Goal: Task Accomplishment & Management: Use online tool/utility

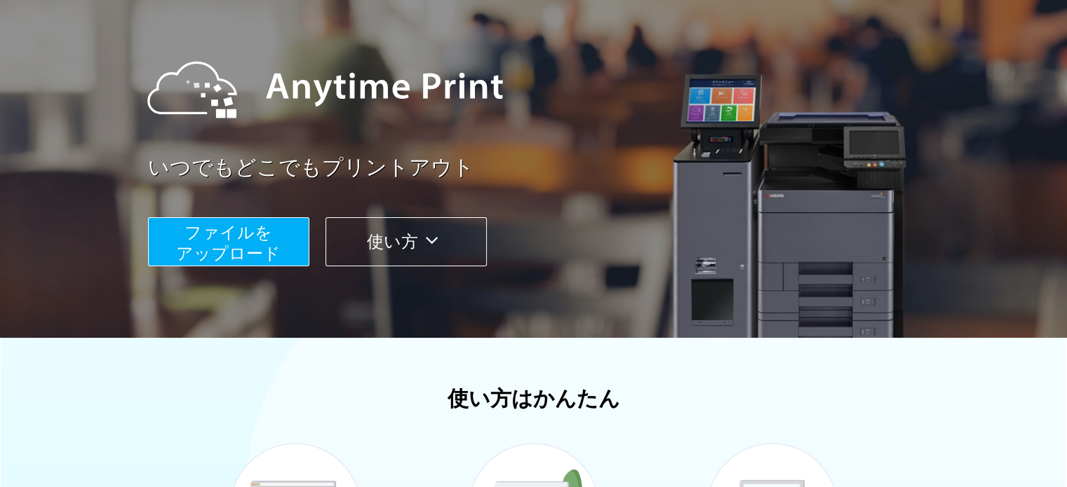
scroll to position [70, 0]
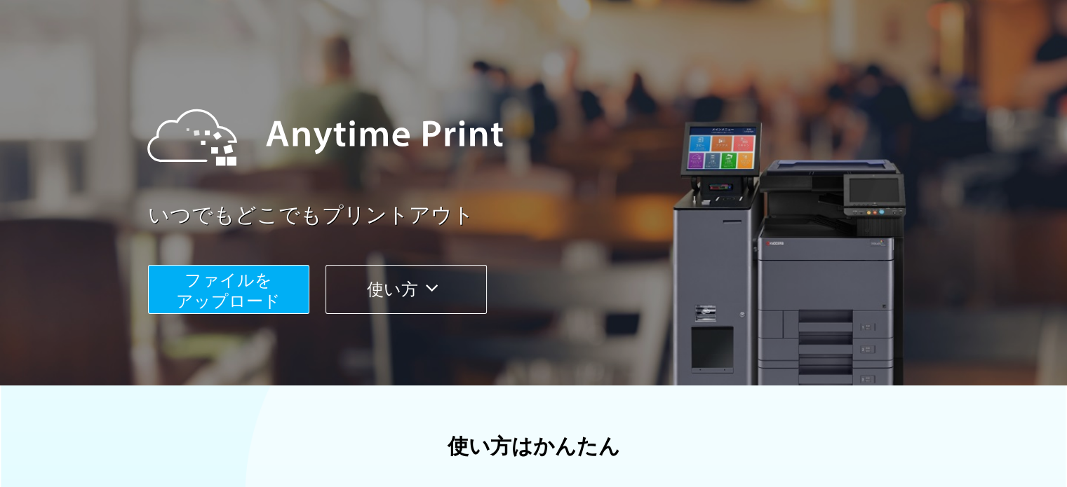
click at [431, 290] on icon at bounding box center [431, 288] width 27 height 21
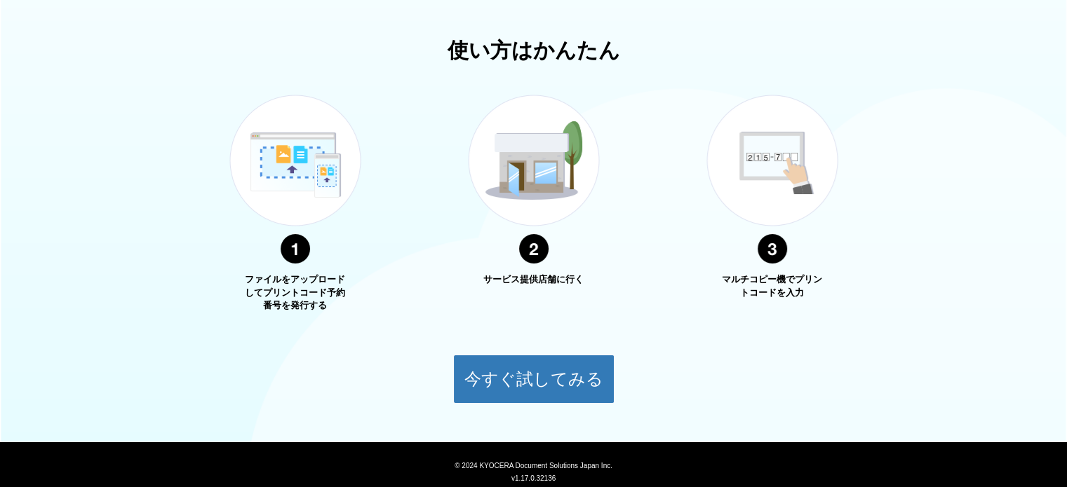
scroll to position [505, 0]
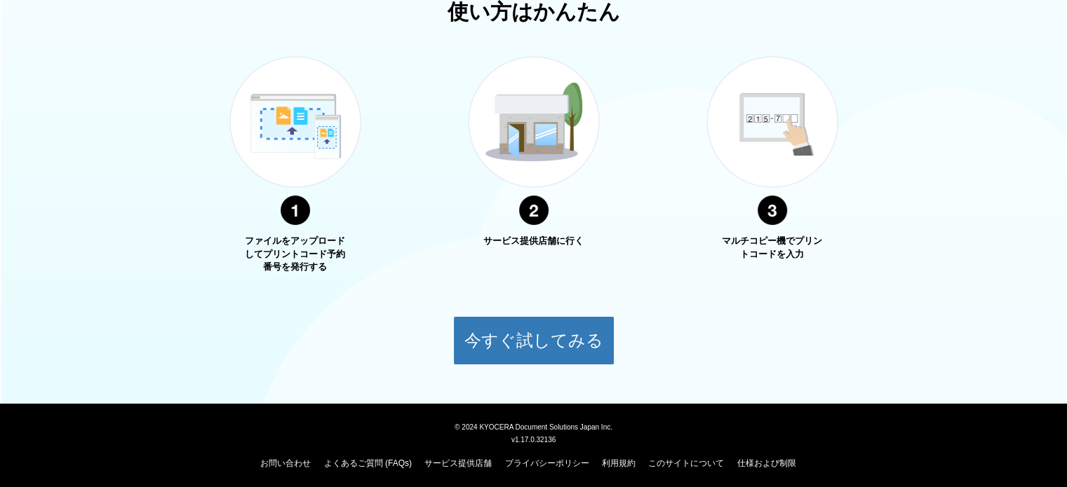
click at [299, 232] on img at bounding box center [295, 141] width 175 height 222
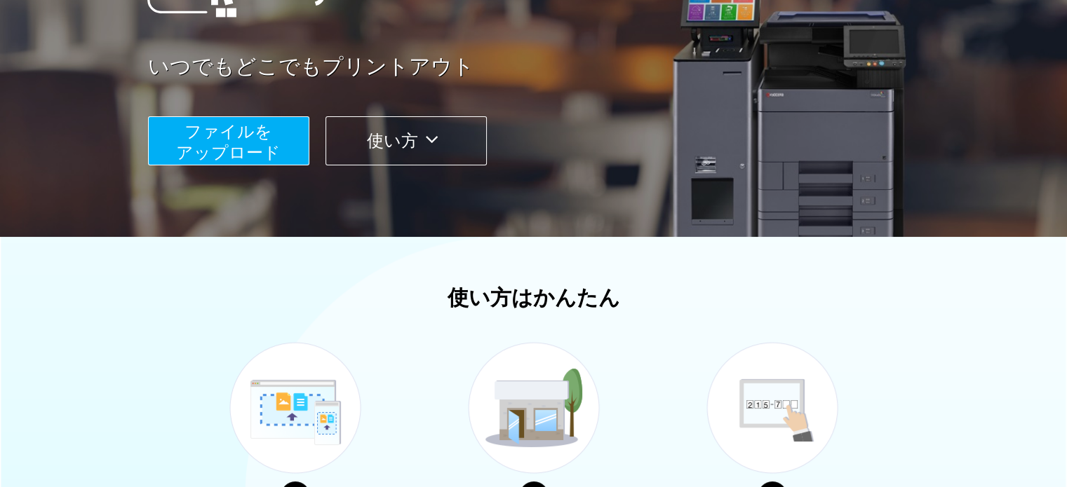
scroll to position [158, 0]
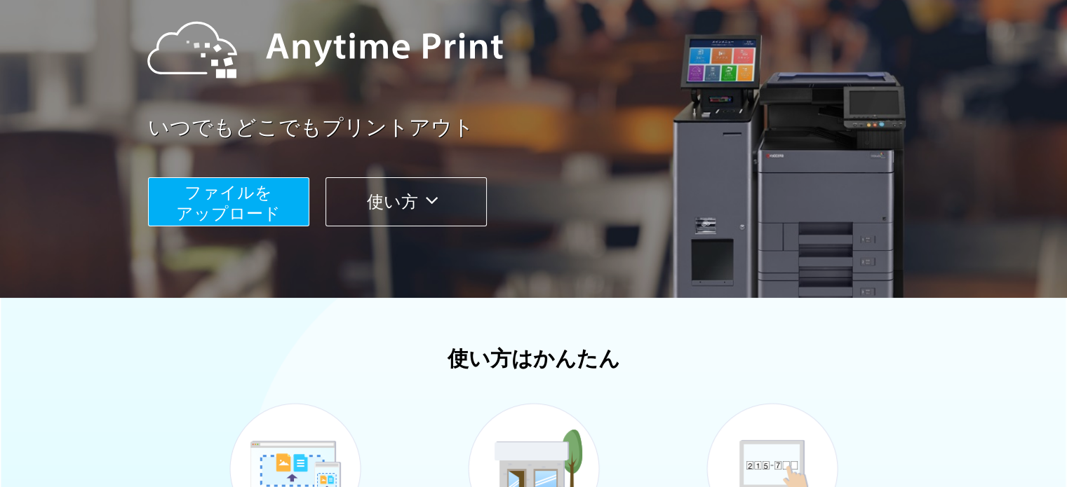
click at [250, 198] on span "ファイルを ​​アップロード" at bounding box center [228, 203] width 104 height 40
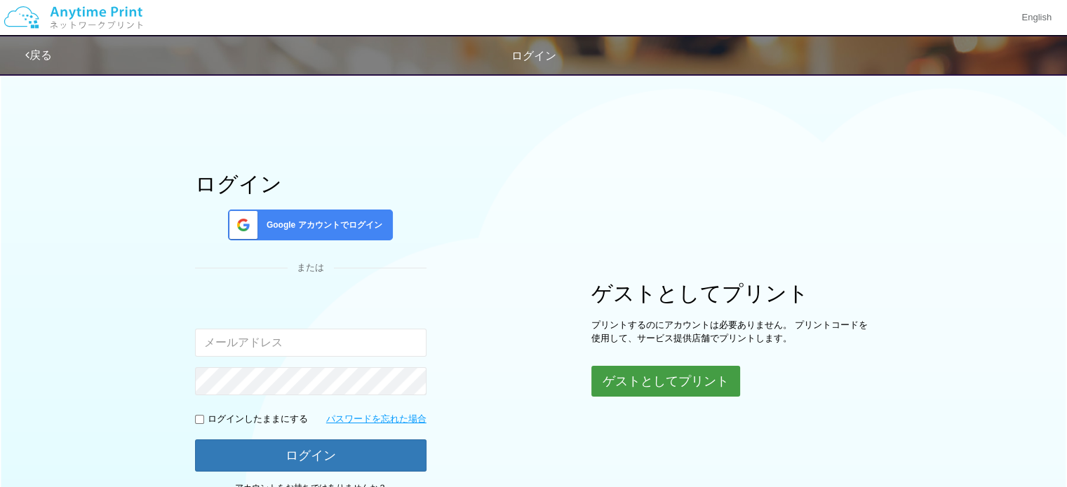
click at [623, 375] on button "ゲストとしてプリント" at bounding box center [665, 381] width 149 height 31
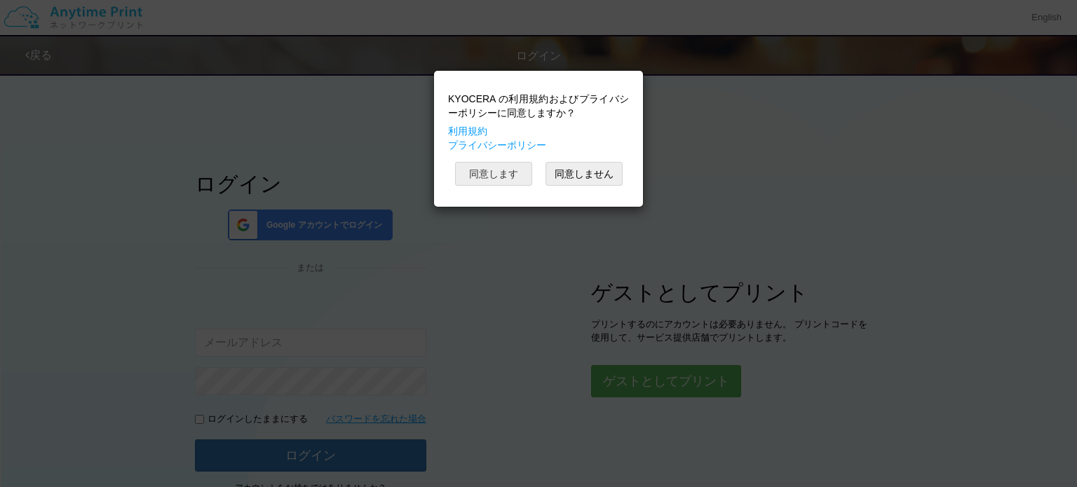
click at [508, 170] on button "同意します" at bounding box center [493, 174] width 77 height 24
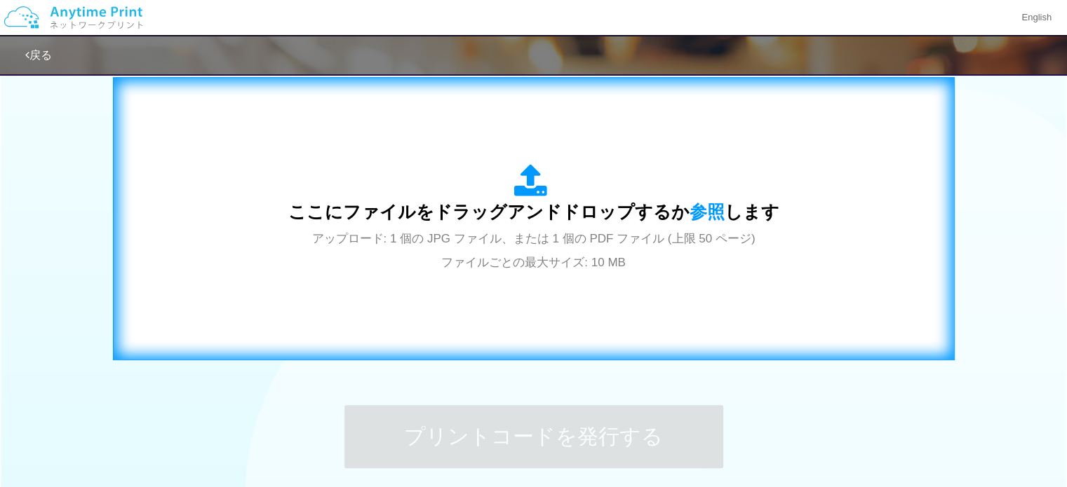
scroll to position [421, 0]
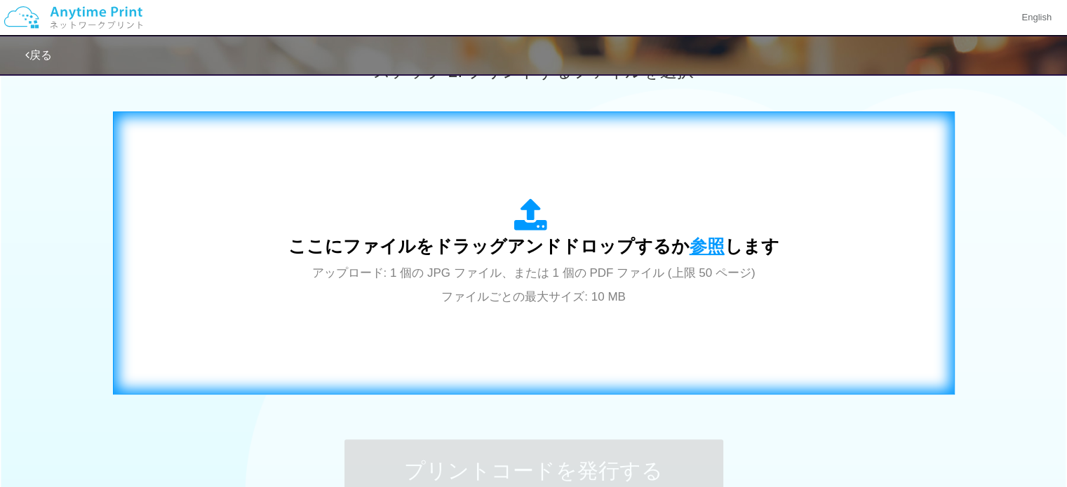
click at [703, 249] on span "参照" at bounding box center [706, 246] width 35 height 20
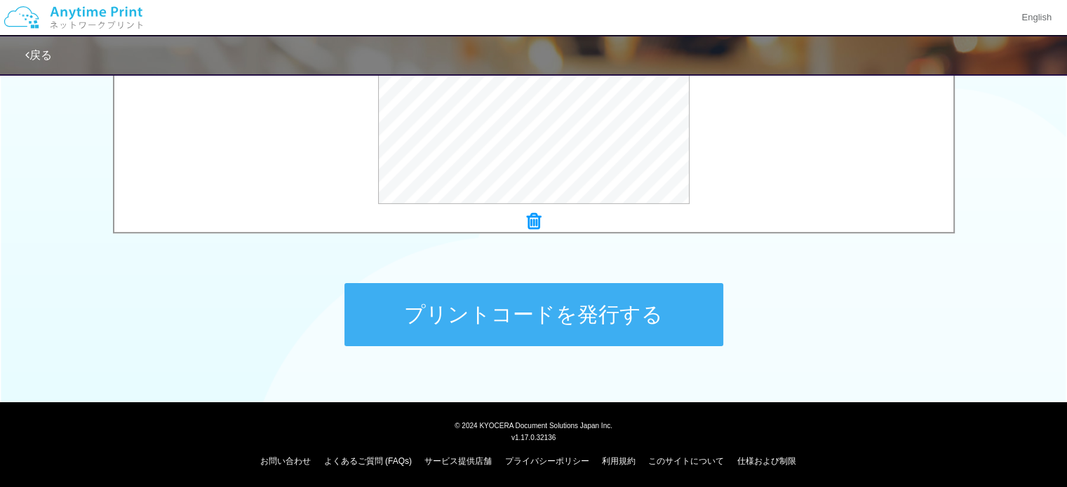
scroll to position [579, 0]
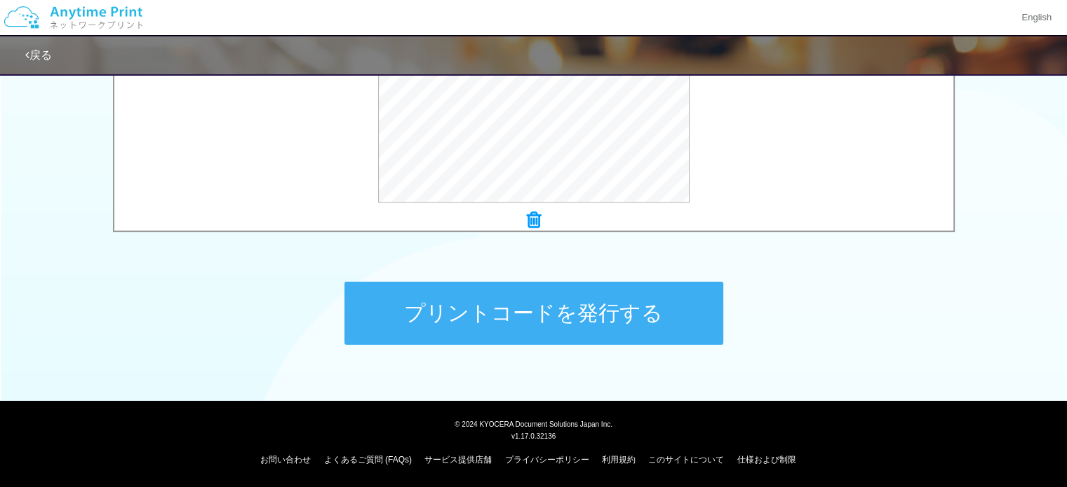
click at [471, 315] on button "プリントコードを発行する" at bounding box center [533, 313] width 379 height 63
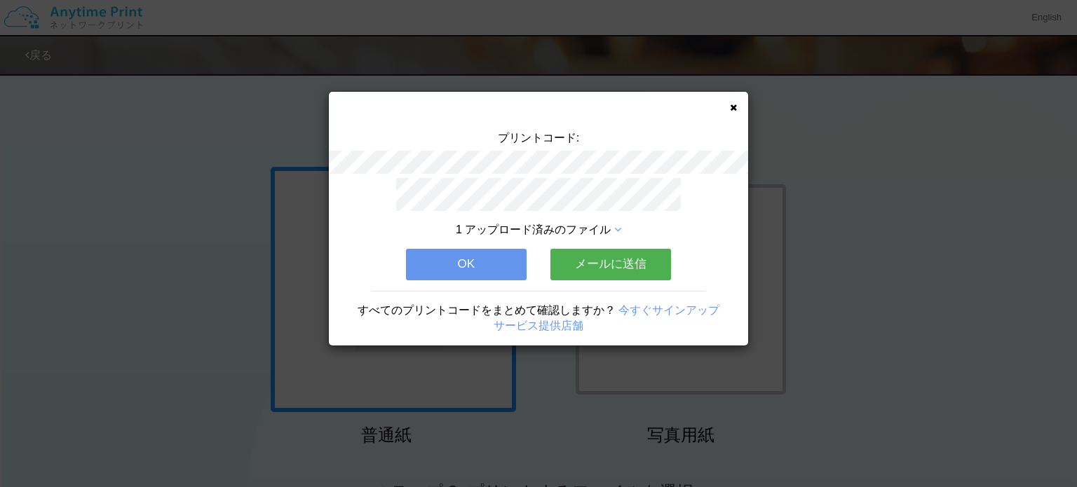
click at [457, 250] on button "OK" at bounding box center [466, 264] width 121 height 31
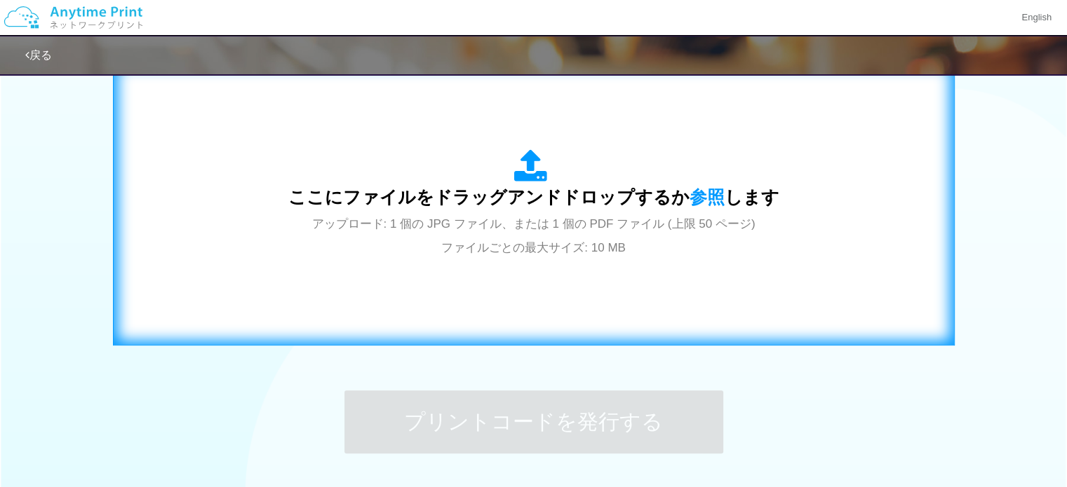
scroll to position [491, 0]
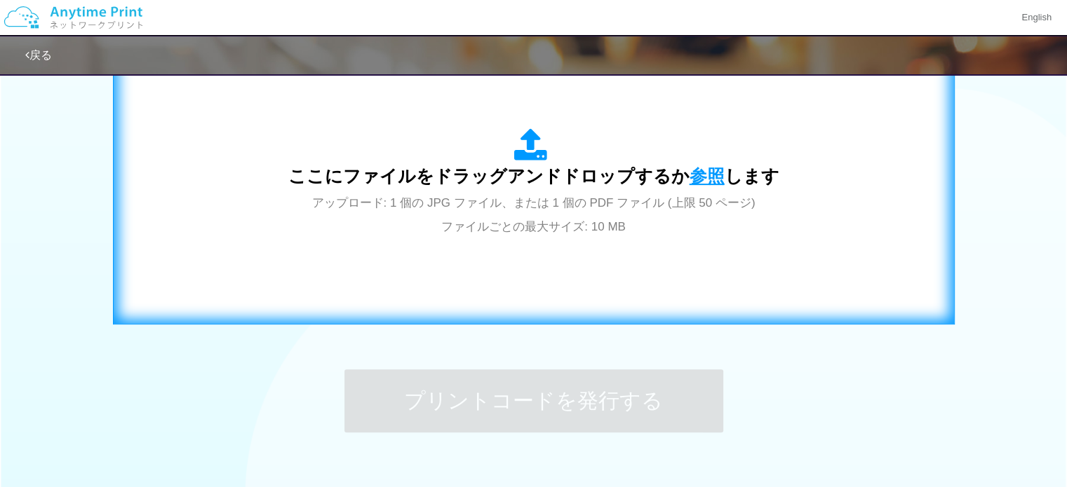
click at [700, 176] on span "参照" at bounding box center [706, 176] width 35 height 20
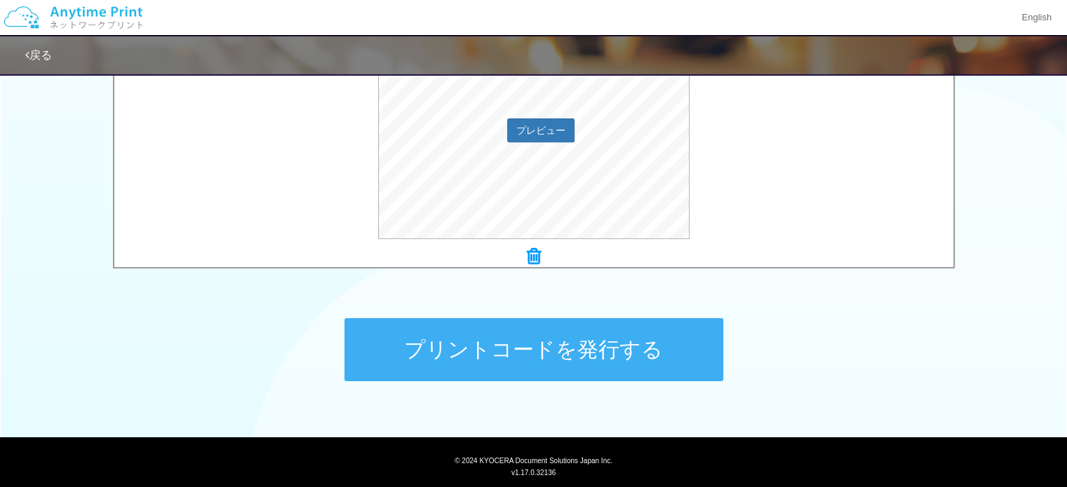
scroll to position [561, 0]
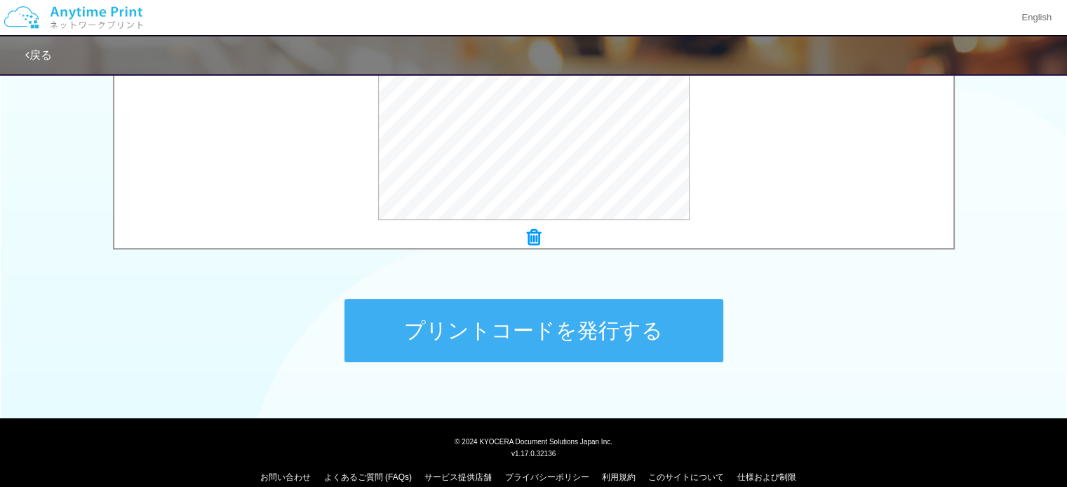
click at [499, 330] on button "プリントコードを発行する" at bounding box center [533, 330] width 379 height 63
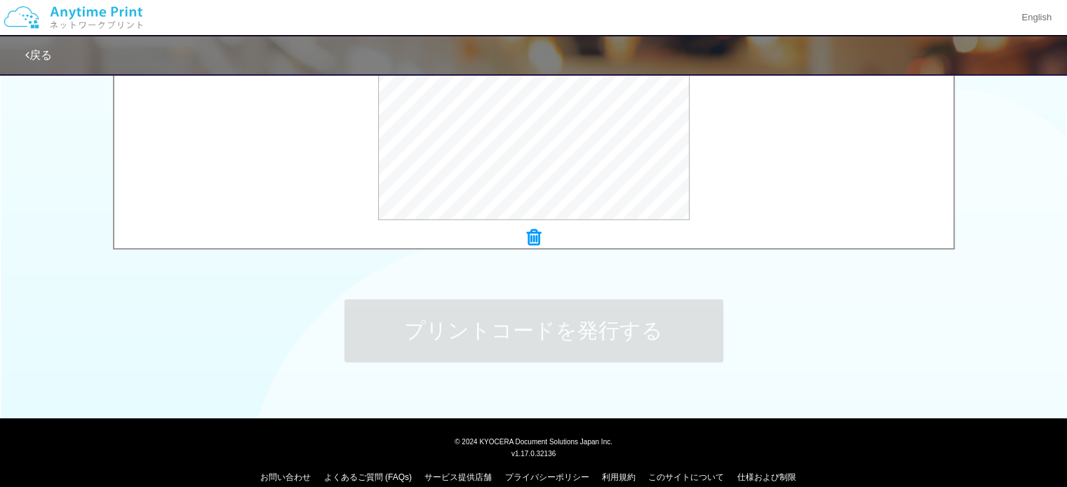
scroll to position [0, 0]
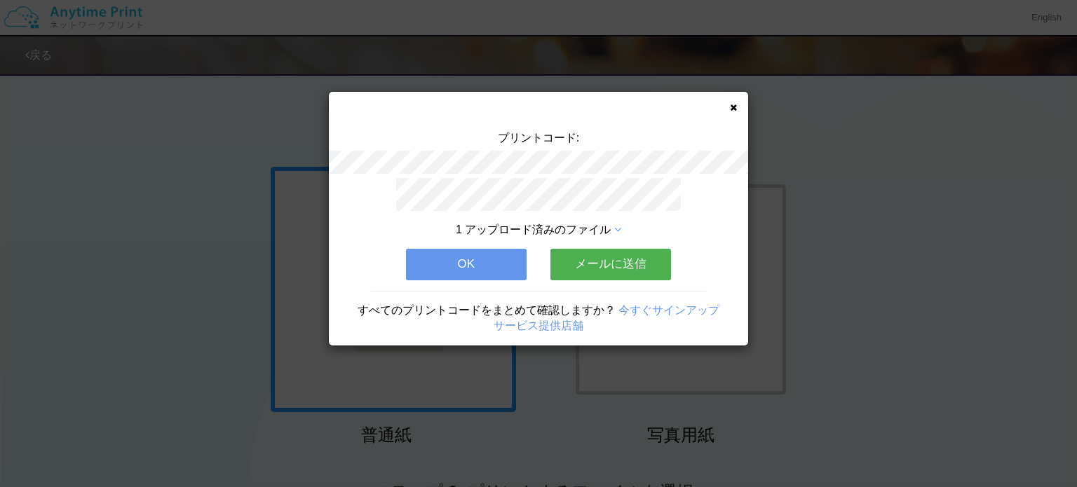
click at [509, 252] on button "OK" at bounding box center [466, 264] width 121 height 31
